Goal: Task Accomplishment & Management: Use online tool/utility

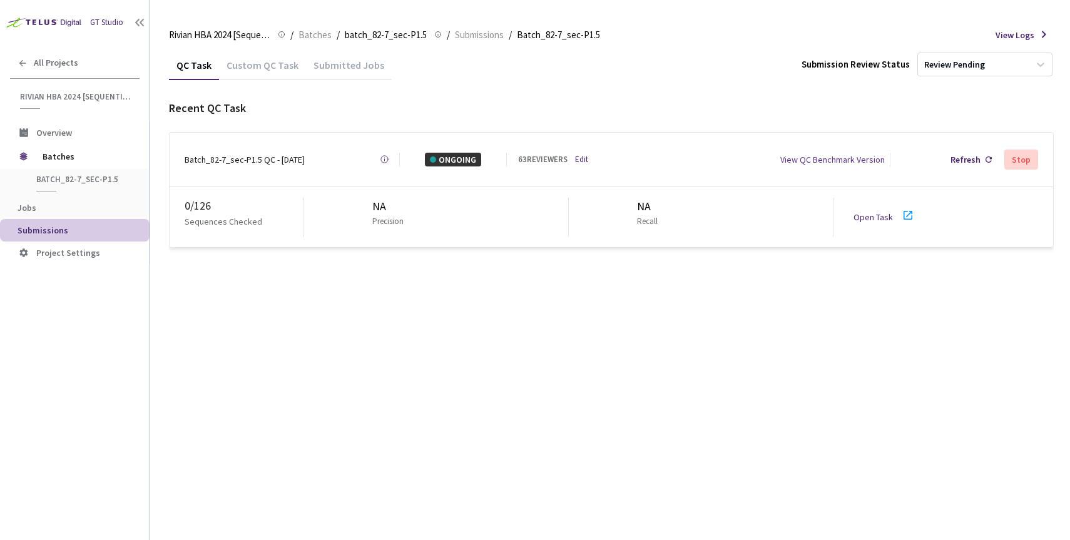
click at [866, 211] on link "Open Task" at bounding box center [872, 216] width 39 height 11
click at [241, 156] on div "Batch_82-7_sec-P1.5 QC - [DATE]" at bounding box center [245, 160] width 120 height 14
click at [197, 201] on div "0 / 126" at bounding box center [244, 206] width 119 height 18
click at [271, 158] on div "Batch_82-7_sec-P1.5 QC - [DATE]" at bounding box center [245, 160] width 120 height 14
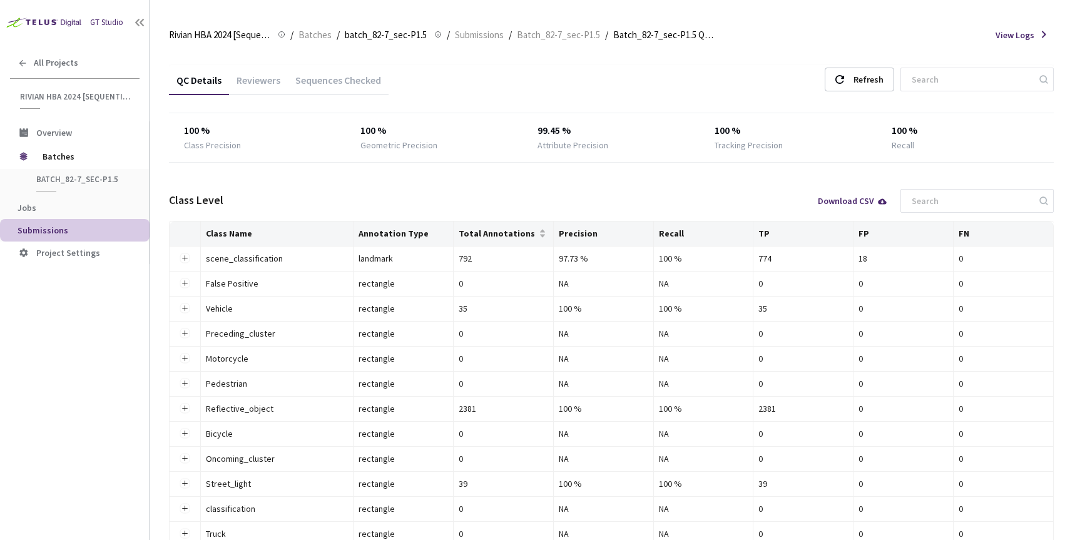
click at [261, 83] on div "Reviewers" at bounding box center [258, 84] width 59 height 21
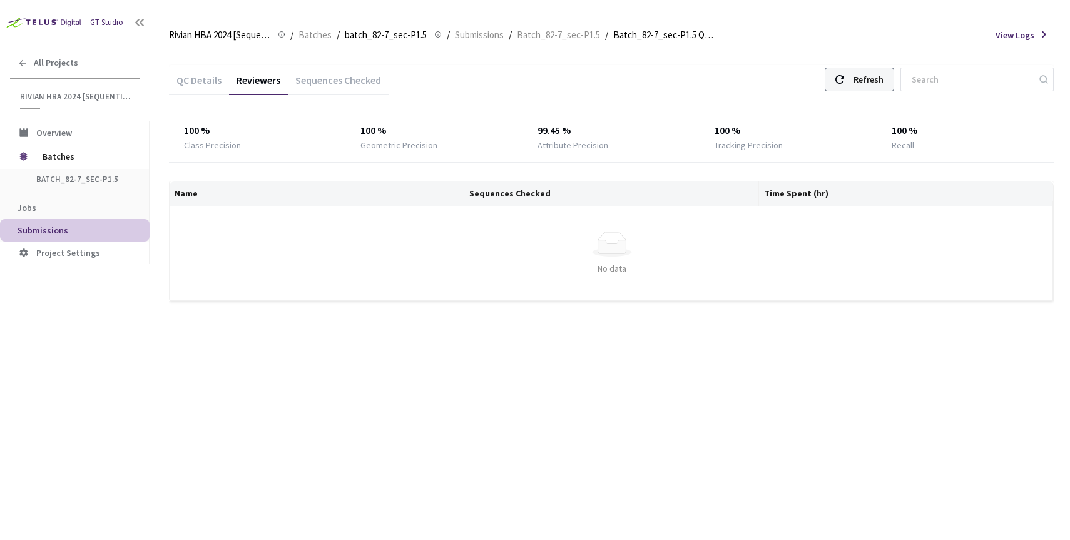
click at [844, 74] on div at bounding box center [839, 79] width 9 height 23
click at [185, 70] on div "QC Details" at bounding box center [199, 78] width 60 height 27
